Goal: Task Accomplishment & Management: Manage account settings

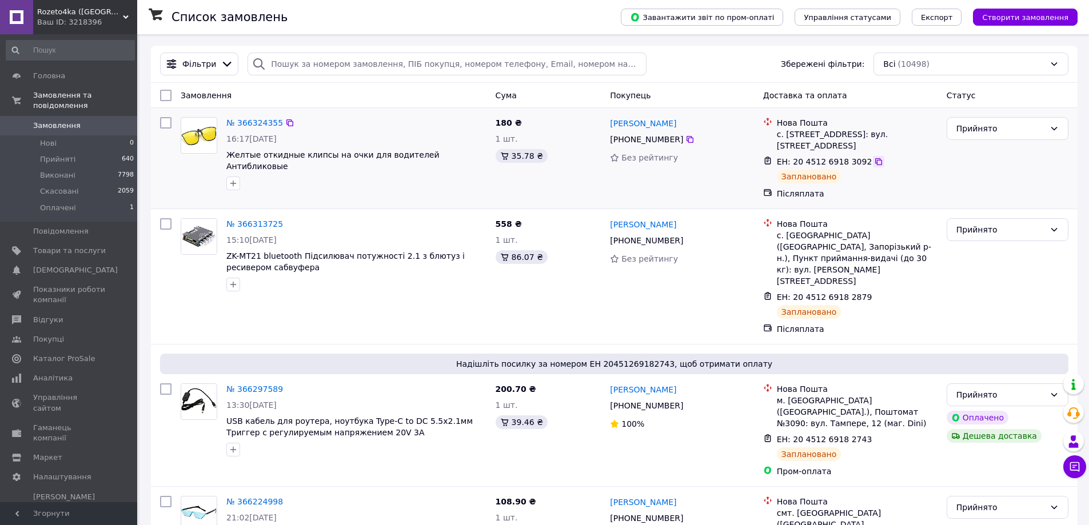
click at [874, 157] on icon at bounding box center [878, 161] width 9 height 9
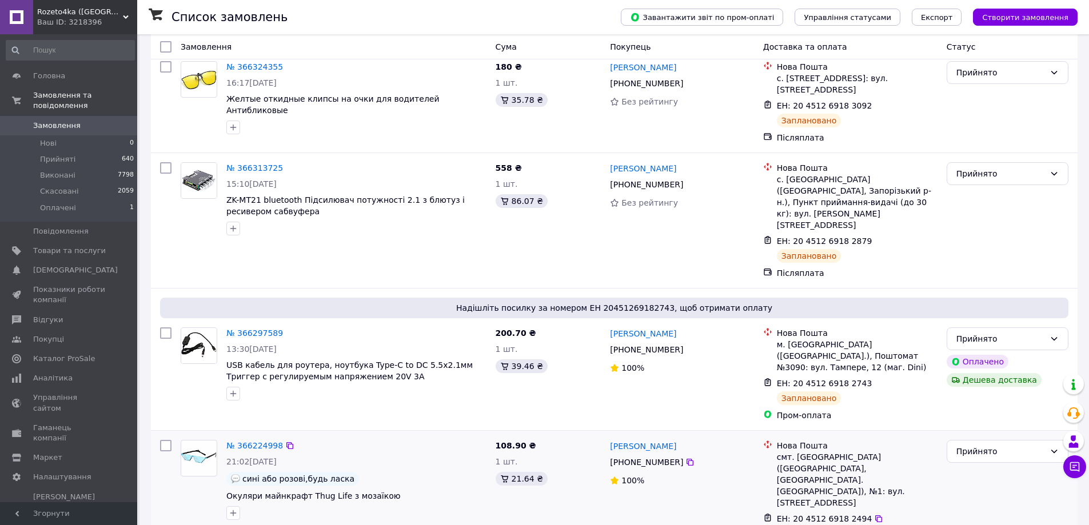
scroll to position [57, 0]
click at [90, 423] on span "Гаманець компанії" at bounding box center [69, 433] width 73 height 21
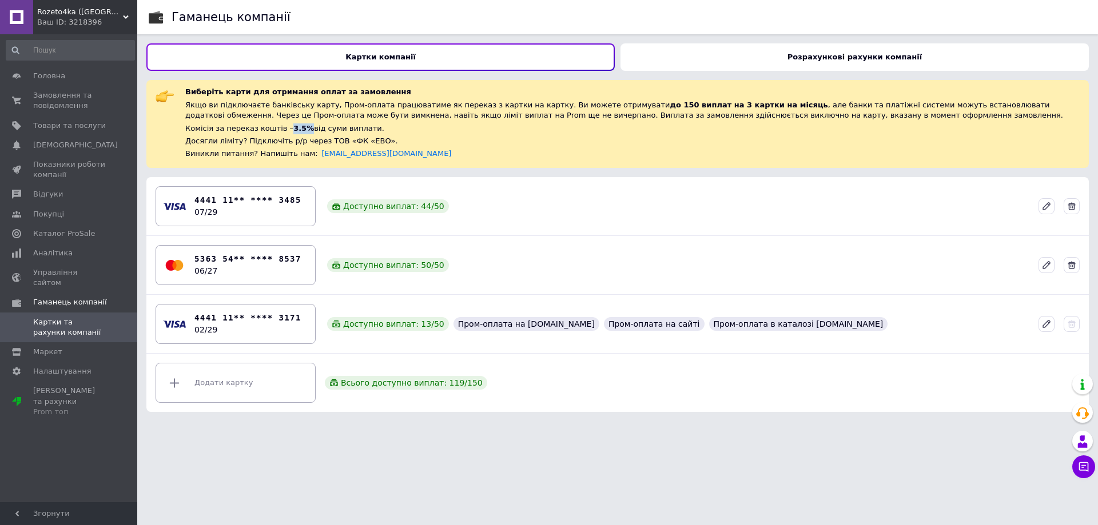
drag, startPoint x: 282, startPoint y: 128, endPoint x: 295, endPoint y: 127, distance: 13.2
click at [295, 127] on span "3.5%" at bounding box center [303, 128] width 21 height 9
click at [884, 61] on b "Розрахункові рахунки компанії" at bounding box center [854, 57] width 134 height 9
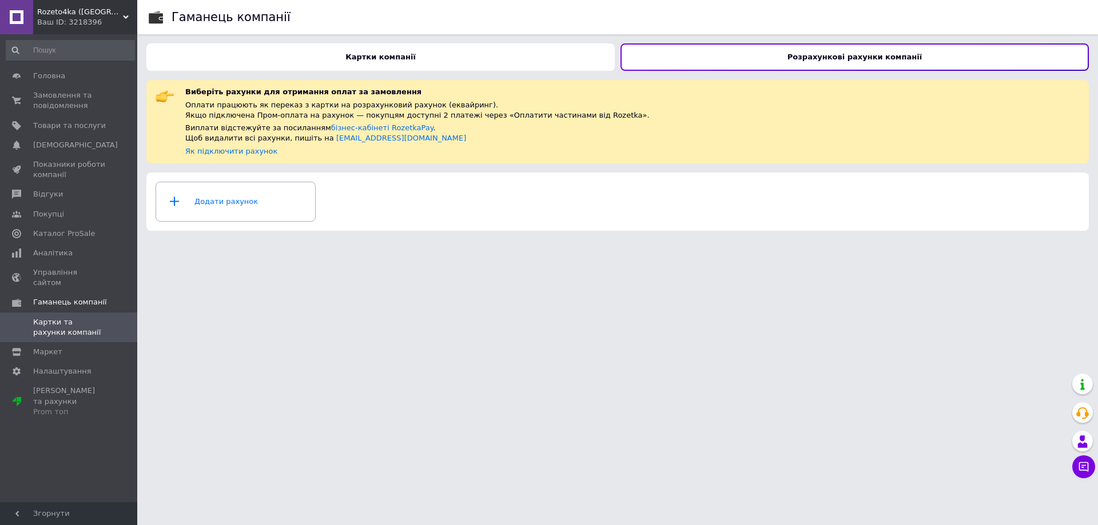
click at [438, 55] on div "Картки компанії" at bounding box center [380, 56] width 468 height 27
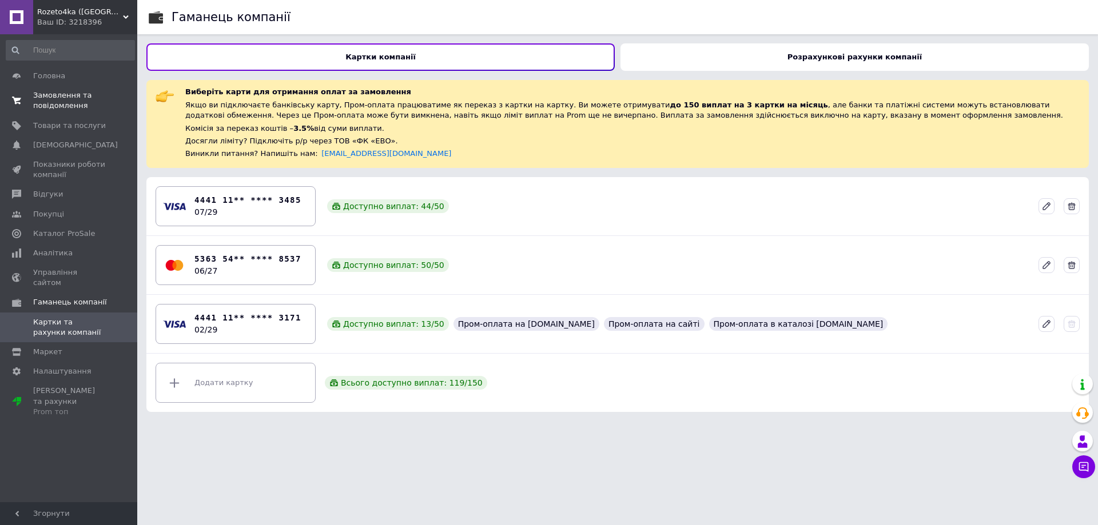
click at [50, 90] on span "Замовлення та повідомлення" at bounding box center [69, 100] width 73 height 21
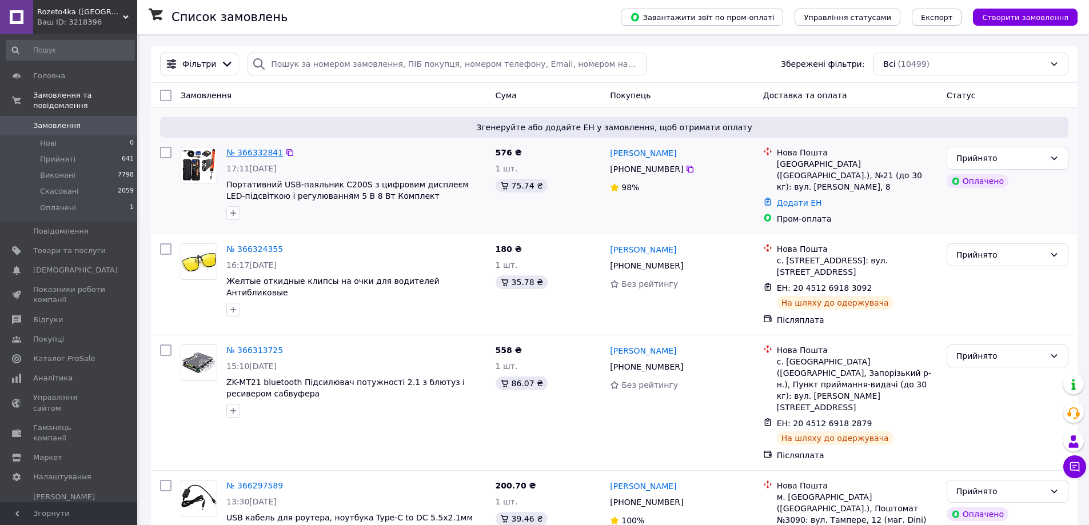
click at [248, 151] on link "№ 366332841" at bounding box center [254, 152] width 57 height 9
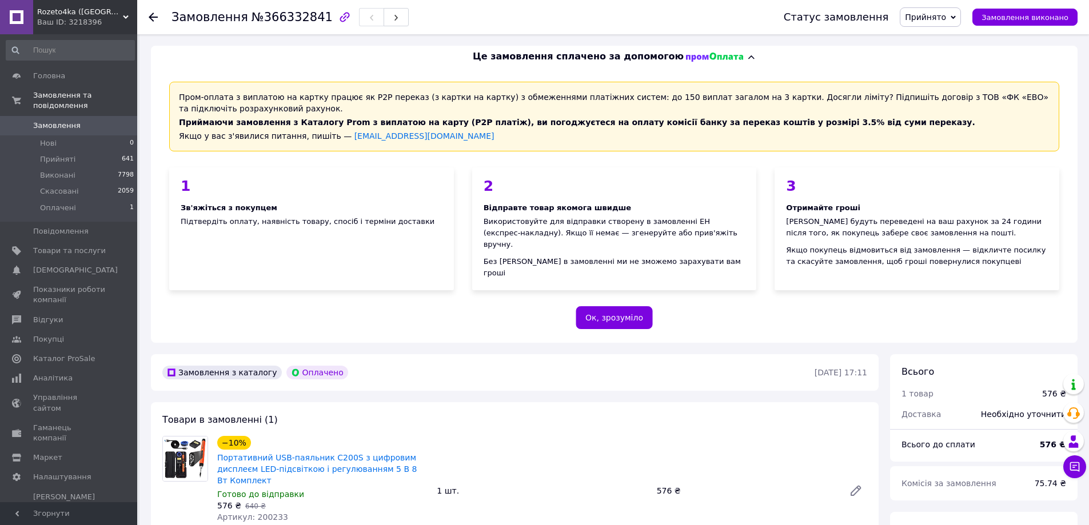
scroll to position [57, 0]
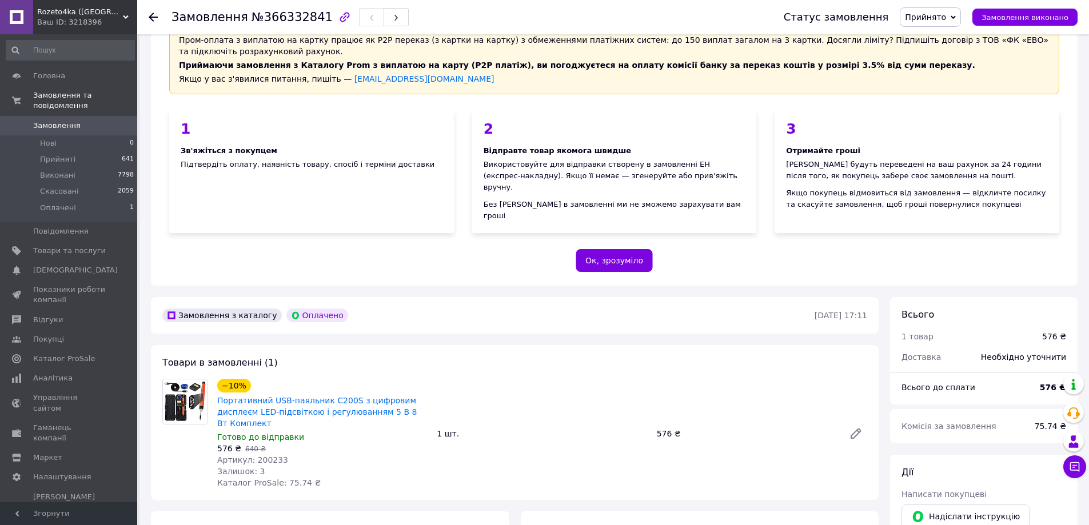
click at [58, 121] on span "Замовлення" at bounding box center [56, 126] width 47 height 10
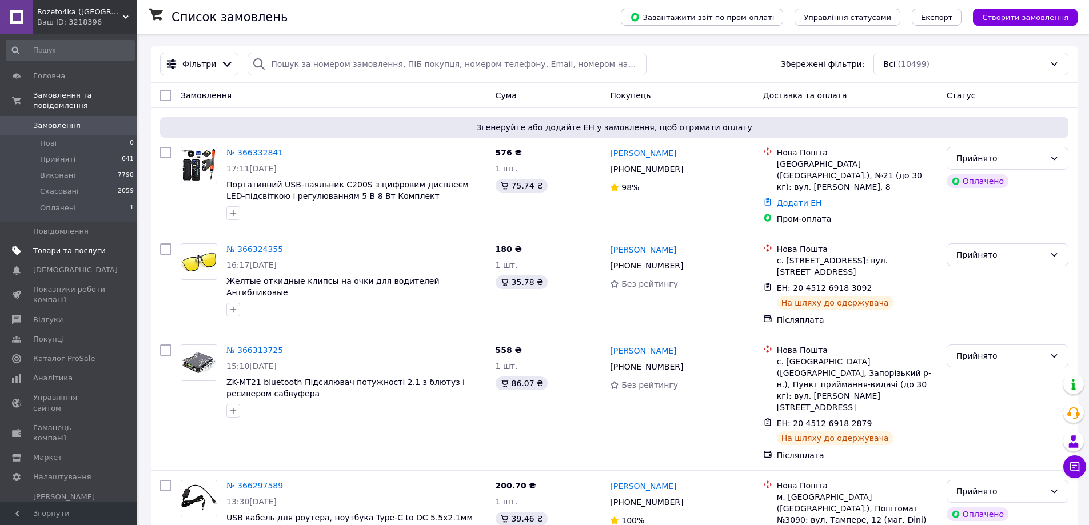
click at [68, 246] on span "Товари та послуги" at bounding box center [69, 251] width 73 height 10
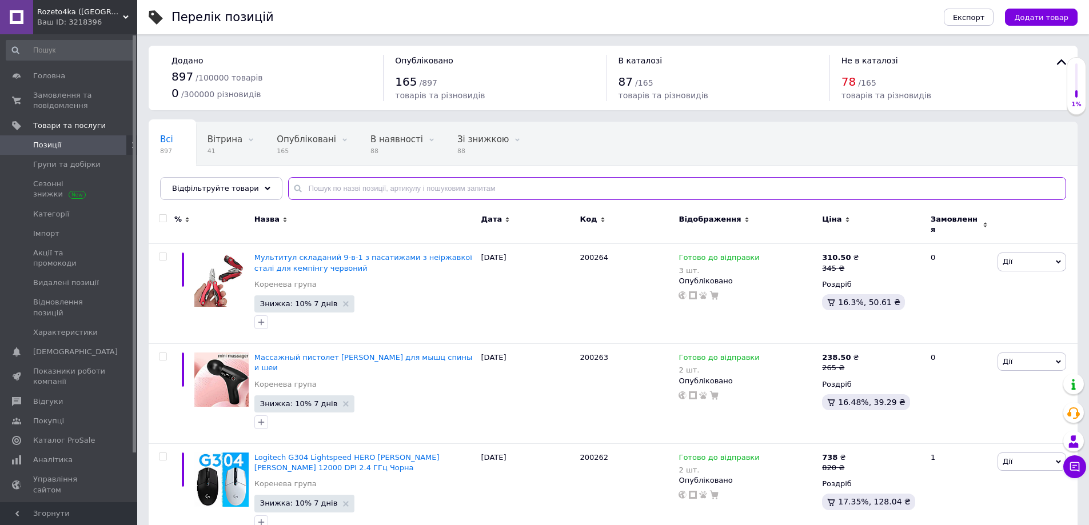
click at [528, 185] on input "text" at bounding box center [677, 188] width 778 height 23
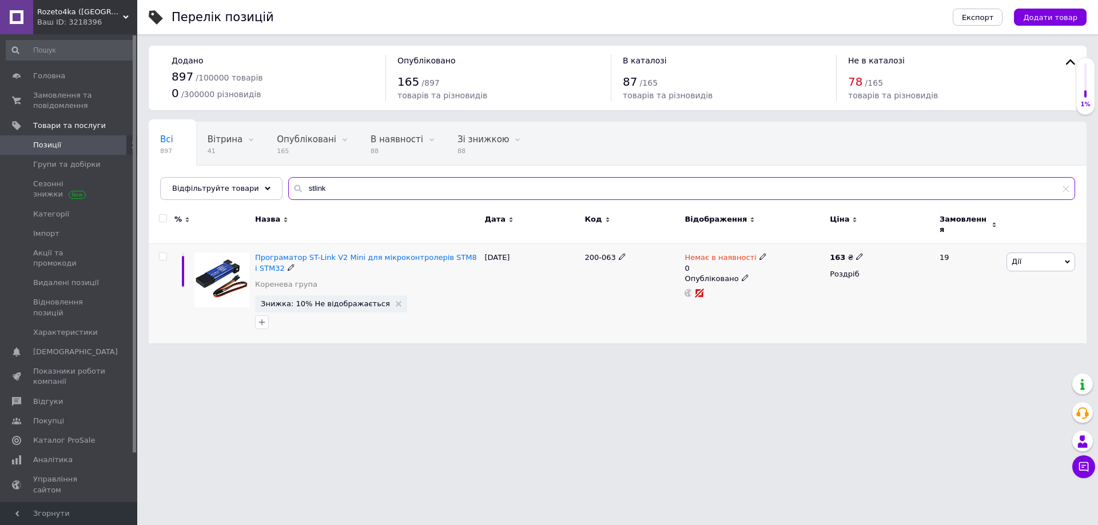
type input "stlink"
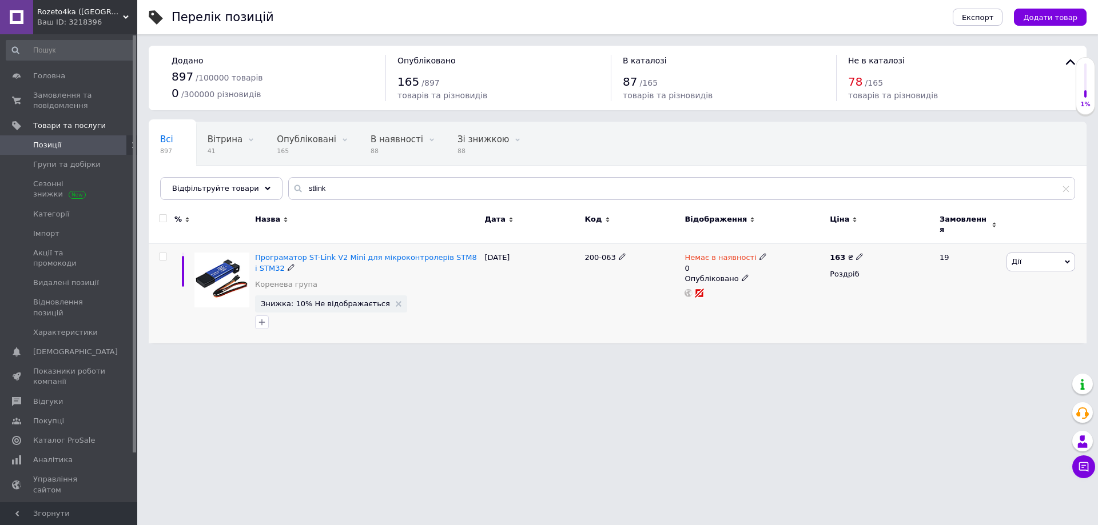
click at [759, 253] on icon at bounding box center [762, 256] width 7 height 7
click at [909, 273] on div "Залишки 0 шт." at bounding box center [838, 286] width 143 height 36
click at [830, 244] on span "Немає в наявності" at bounding box center [810, 248] width 71 height 9
click at [825, 296] on li "Готово до відправки" at bounding box center [822, 304] width 109 height 16
click at [784, 291] on input "0" at bounding box center [810, 302] width 87 height 23
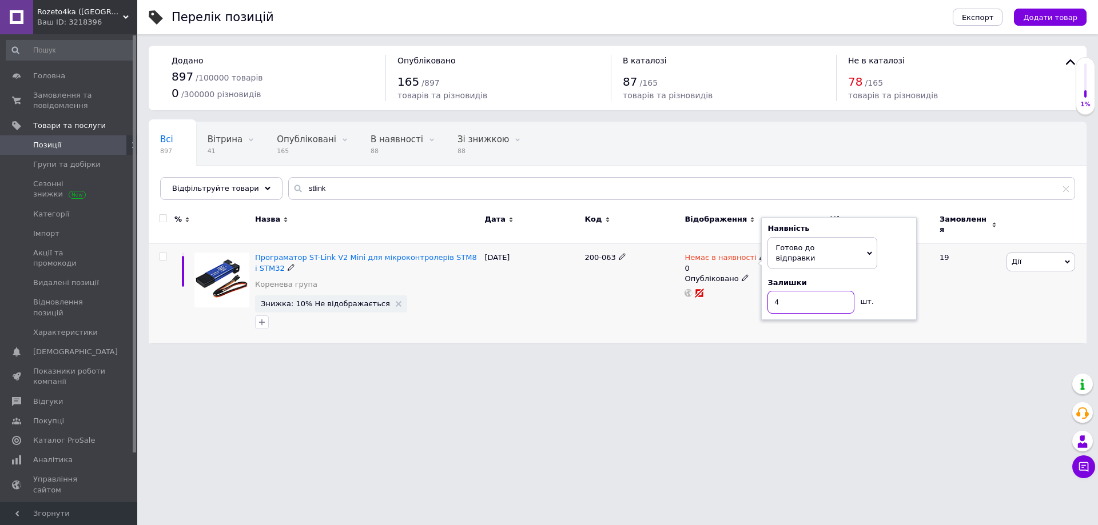
type input "4"
click at [644, 297] on div "200-063" at bounding box center [631, 293] width 100 height 99
drag, startPoint x: 582, startPoint y: 256, endPoint x: 611, endPoint y: 256, distance: 28.6
click at [611, 256] on div "200-063" at bounding box center [631, 293] width 100 height 99
copy span "200-063"
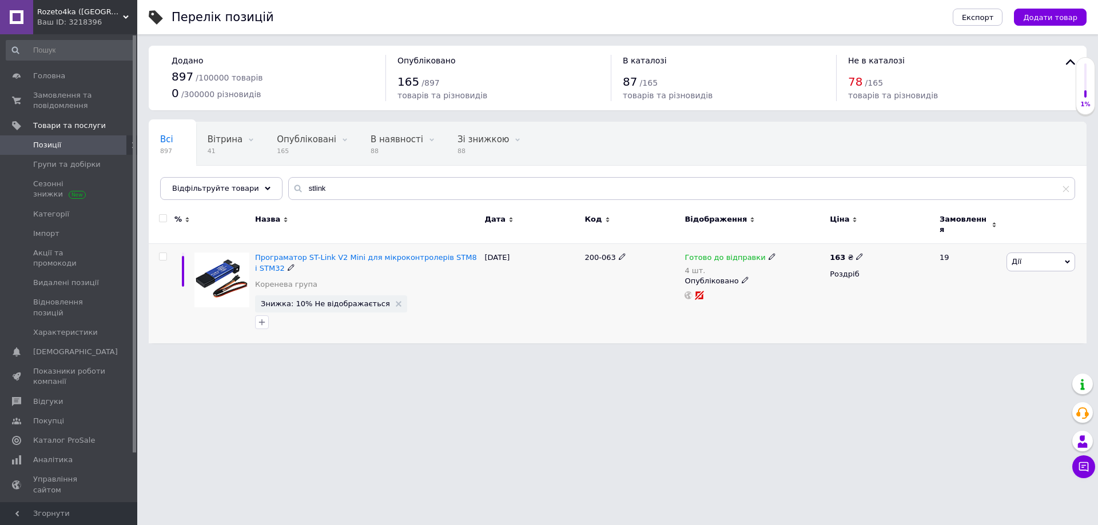
click at [856, 253] on icon at bounding box center [859, 256] width 7 height 7
type input "168"
click at [608, 291] on div "200-063" at bounding box center [631, 293] width 100 height 99
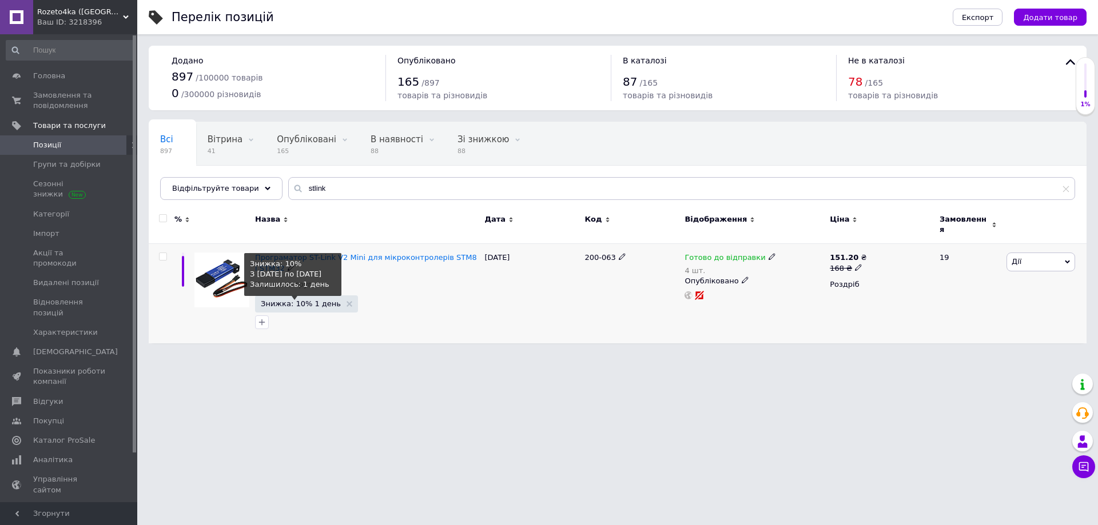
click at [304, 300] on span "Знижка: 10% 1 день" at bounding box center [301, 303] width 80 height 7
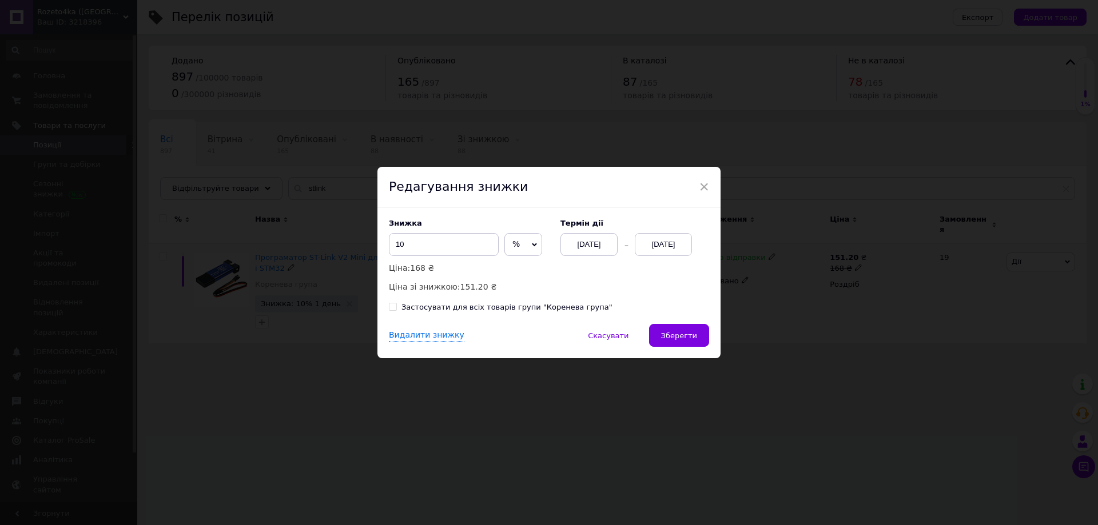
click at [672, 246] on div "[DATE]" at bounding box center [663, 244] width 57 height 23
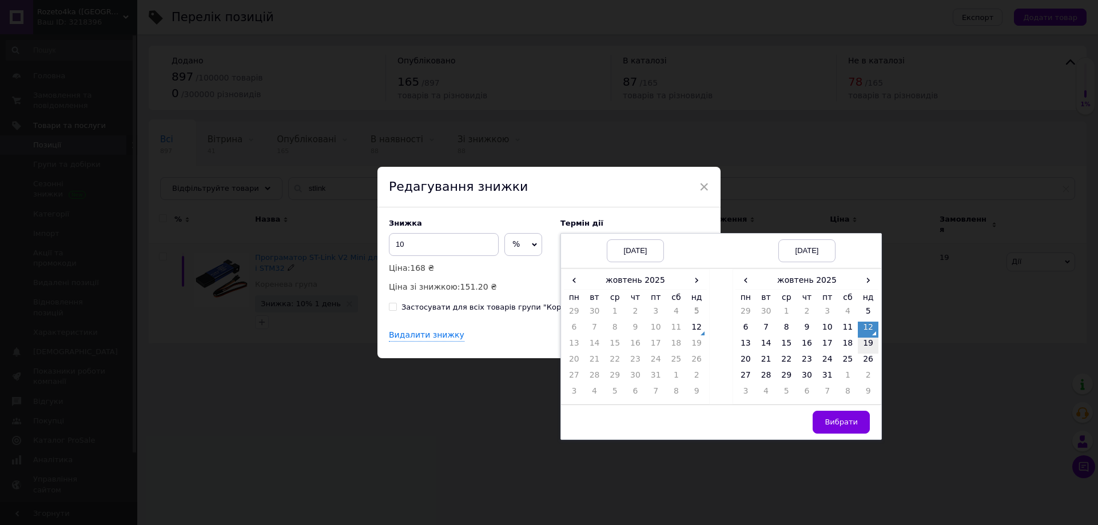
click at [870, 345] on td "19" at bounding box center [867, 346] width 21 height 16
click at [851, 421] on span "Вибрати" at bounding box center [840, 422] width 33 height 9
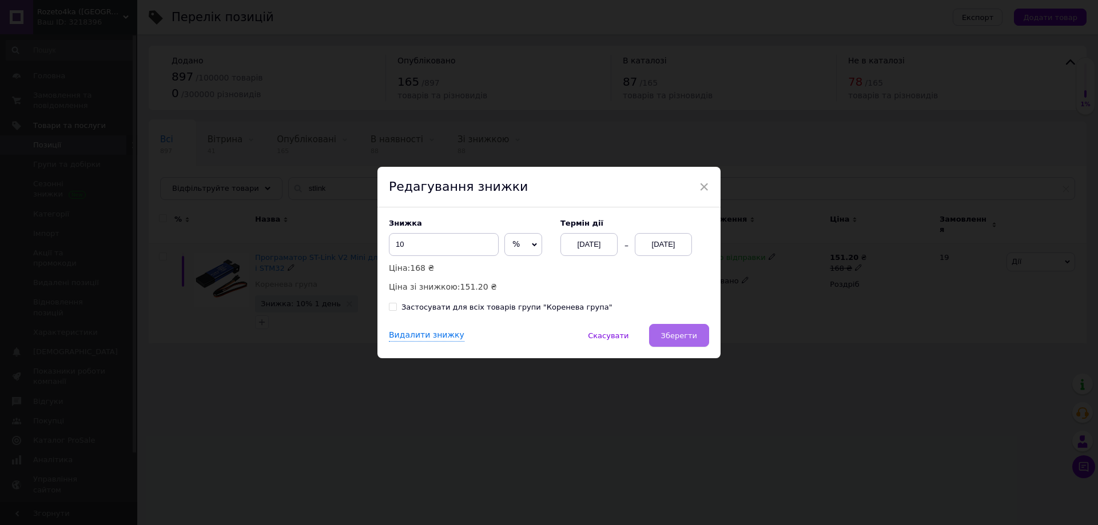
click at [689, 332] on span "Зберегти" at bounding box center [679, 336] width 36 height 9
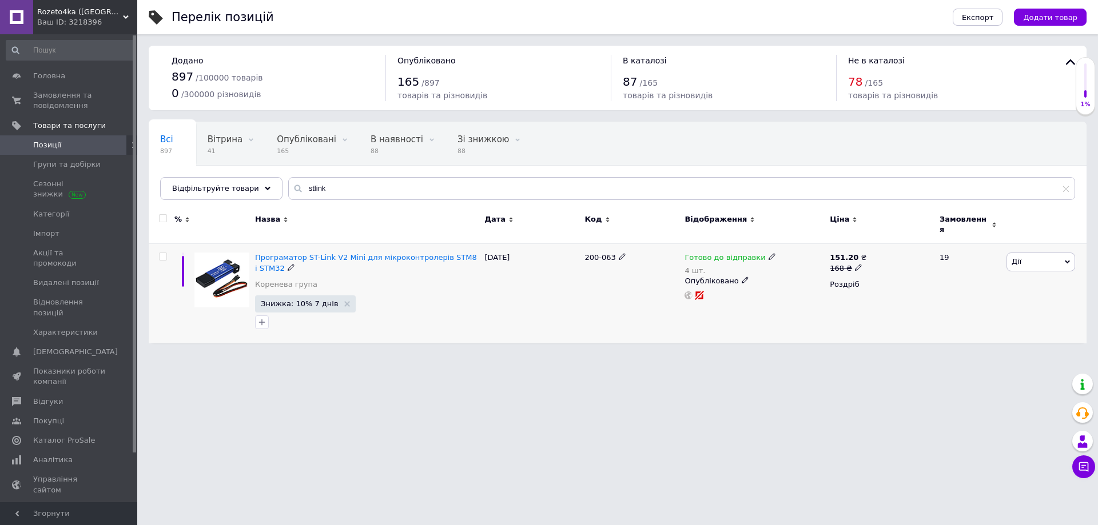
click at [855, 264] on use at bounding box center [858, 267] width 6 height 6
type input "175"
click at [636, 304] on div "200-063" at bounding box center [631, 293] width 100 height 99
click at [65, 105] on span "Замовлення та повідомлення" at bounding box center [69, 100] width 73 height 21
